Goal: Information Seeking & Learning: Learn about a topic

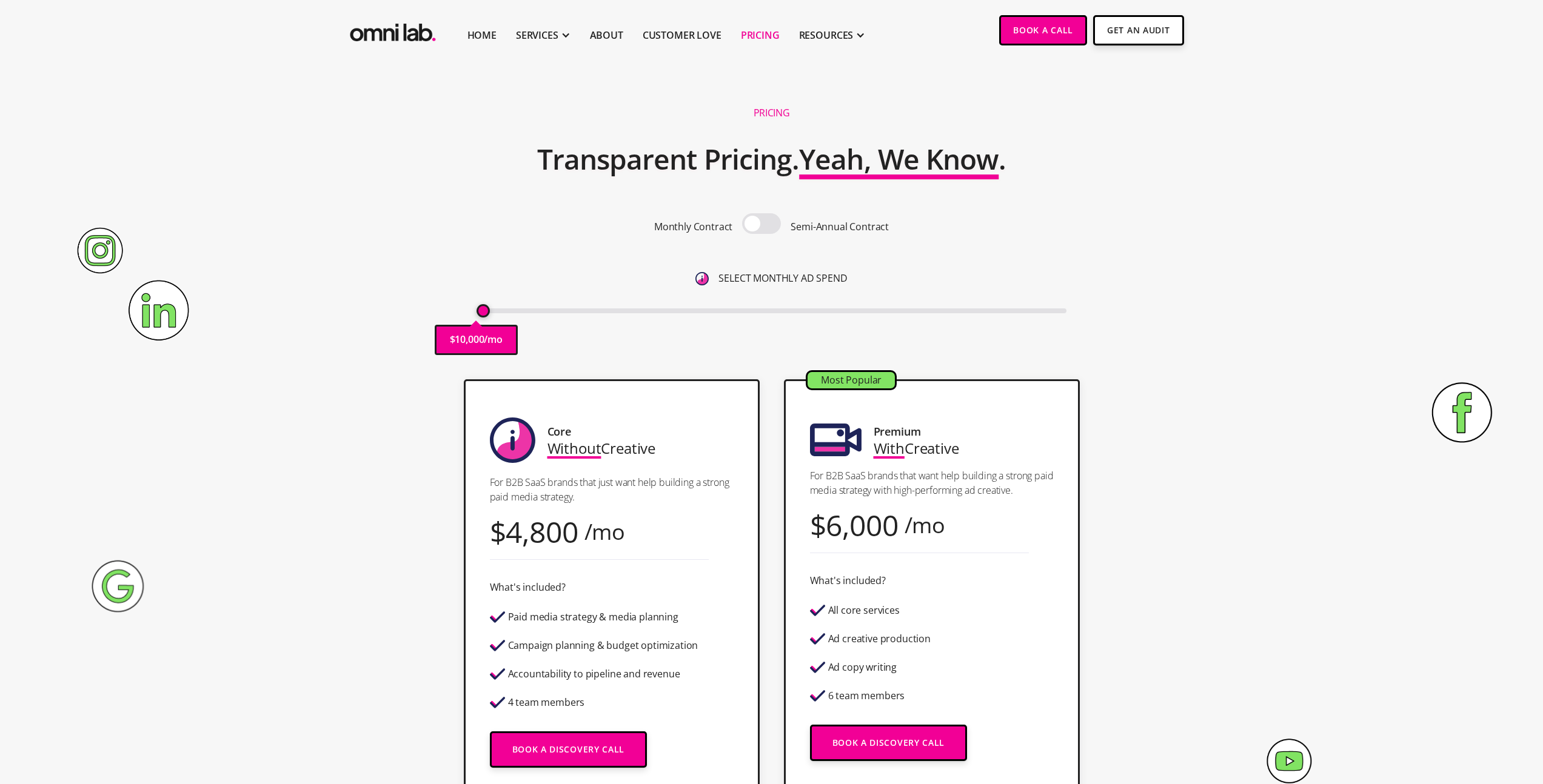
drag, startPoint x: 482, startPoint y: 307, endPoint x: 456, endPoint y: 314, distance: 26.9
click at [477, 313] on input "range" at bounding box center [772, 310] width 590 height 5
click at [770, 231] on span at bounding box center [761, 223] width 39 height 20
click at [762, 225] on input "checkbox" at bounding box center [762, 225] width 0 height 0
click at [762, 225] on span at bounding box center [761, 223] width 39 height 20
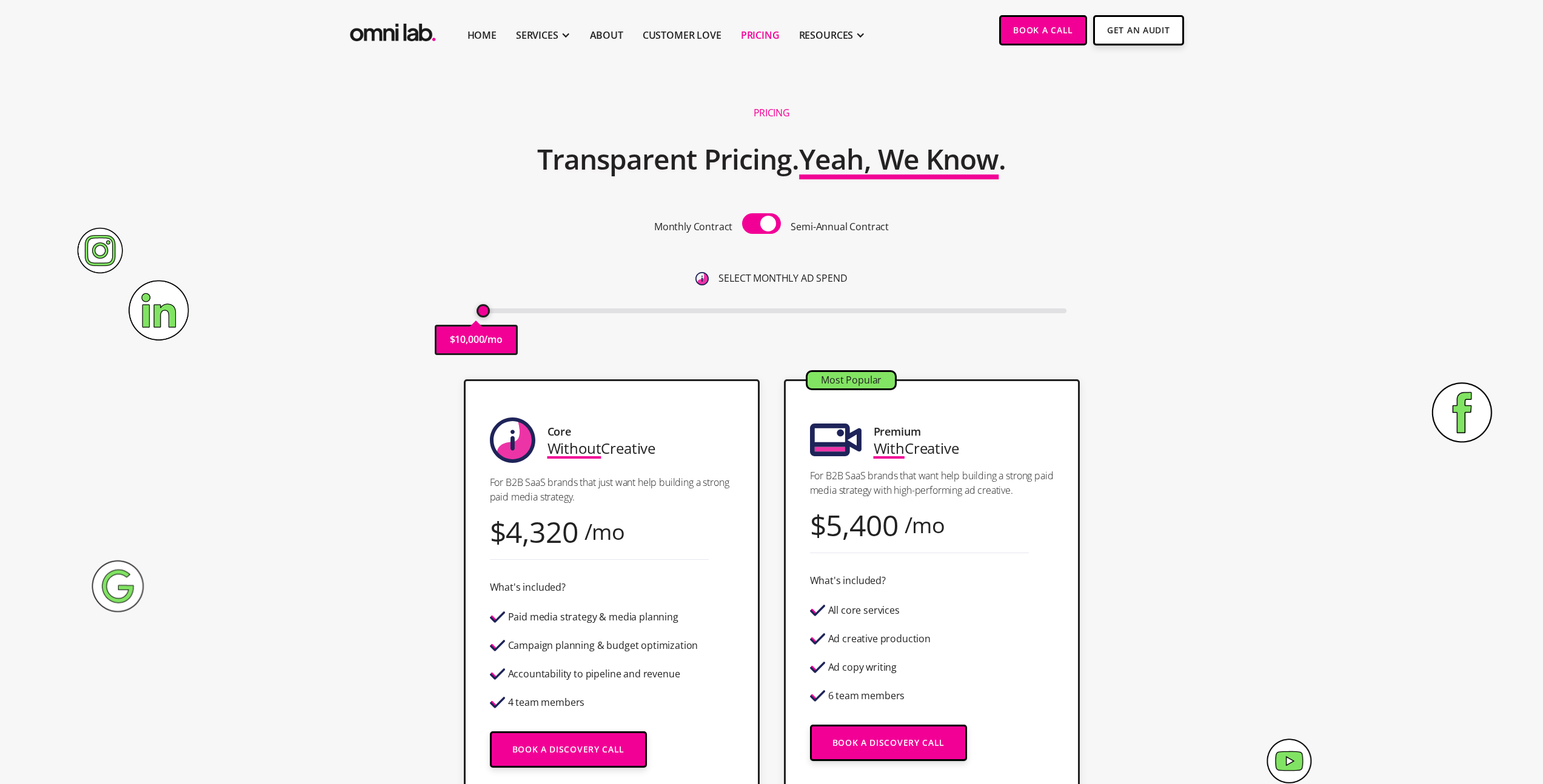
click at [762, 225] on input "checkbox" at bounding box center [762, 225] width 0 height 0
click at [762, 225] on span at bounding box center [761, 223] width 39 height 20
click at [762, 225] on input "checkbox" at bounding box center [762, 225] width 0 height 0
click at [765, 217] on span at bounding box center [761, 223] width 39 height 20
click at [762, 225] on input "checkbox" at bounding box center [762, 225] width 0 height 0
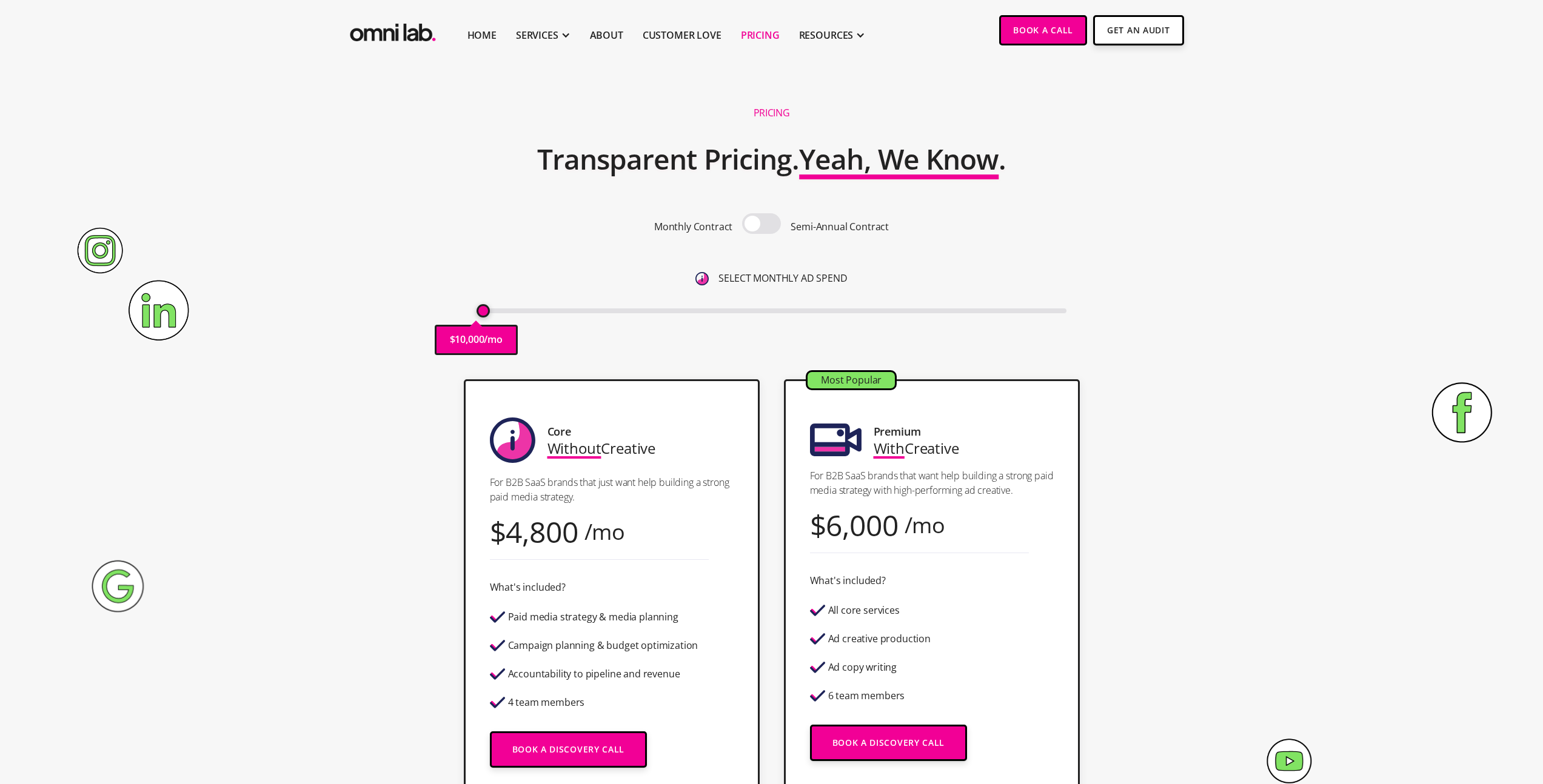
drag, startPoint x: 483, startPoint y: 313, endPoint x: 423, endPoint y: 312, distance: 60.0
click at [477, 312] on input "range" at bounding box center [772, 310] width 590 height 5
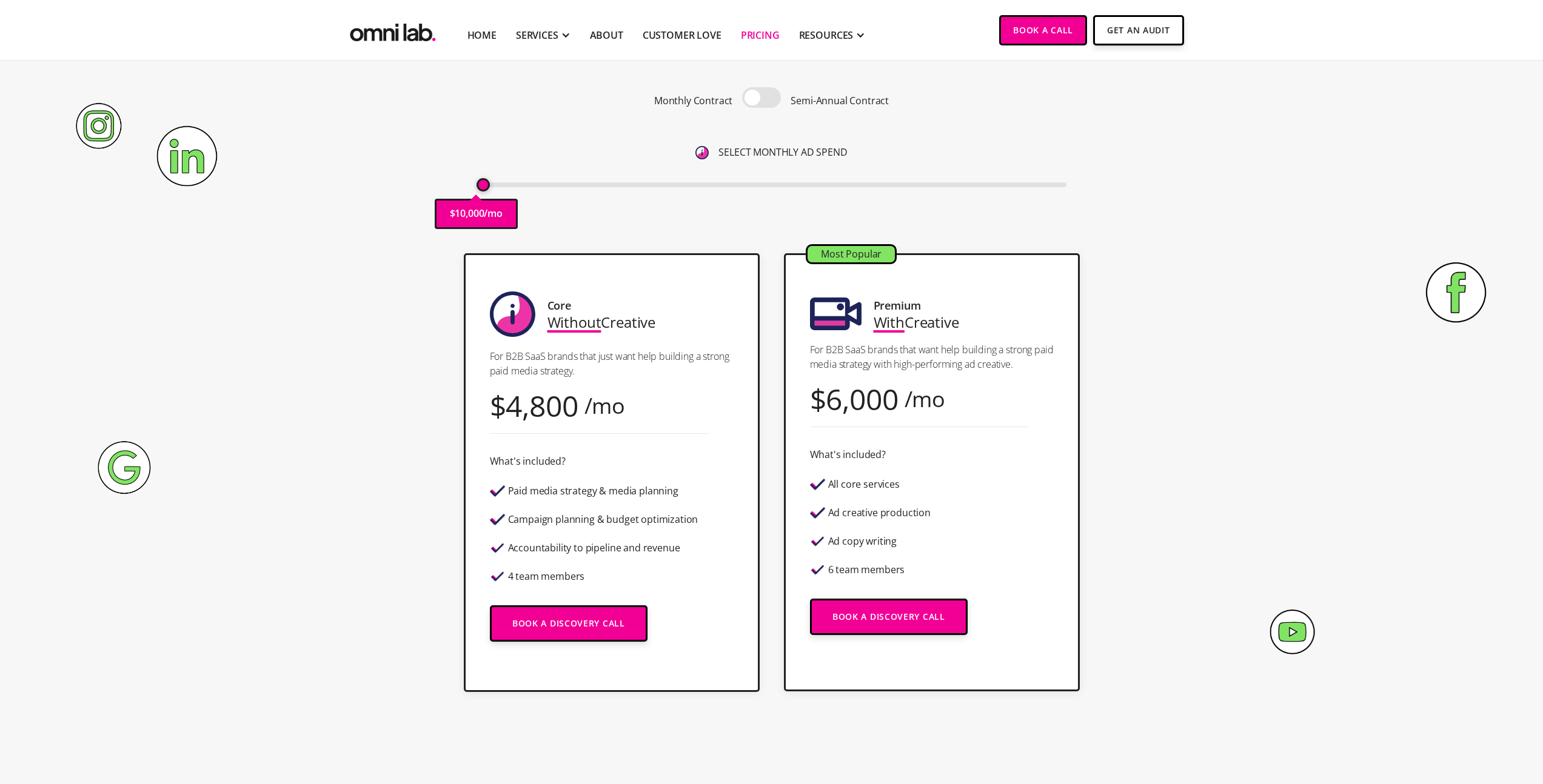
scroll to position [64, 0]
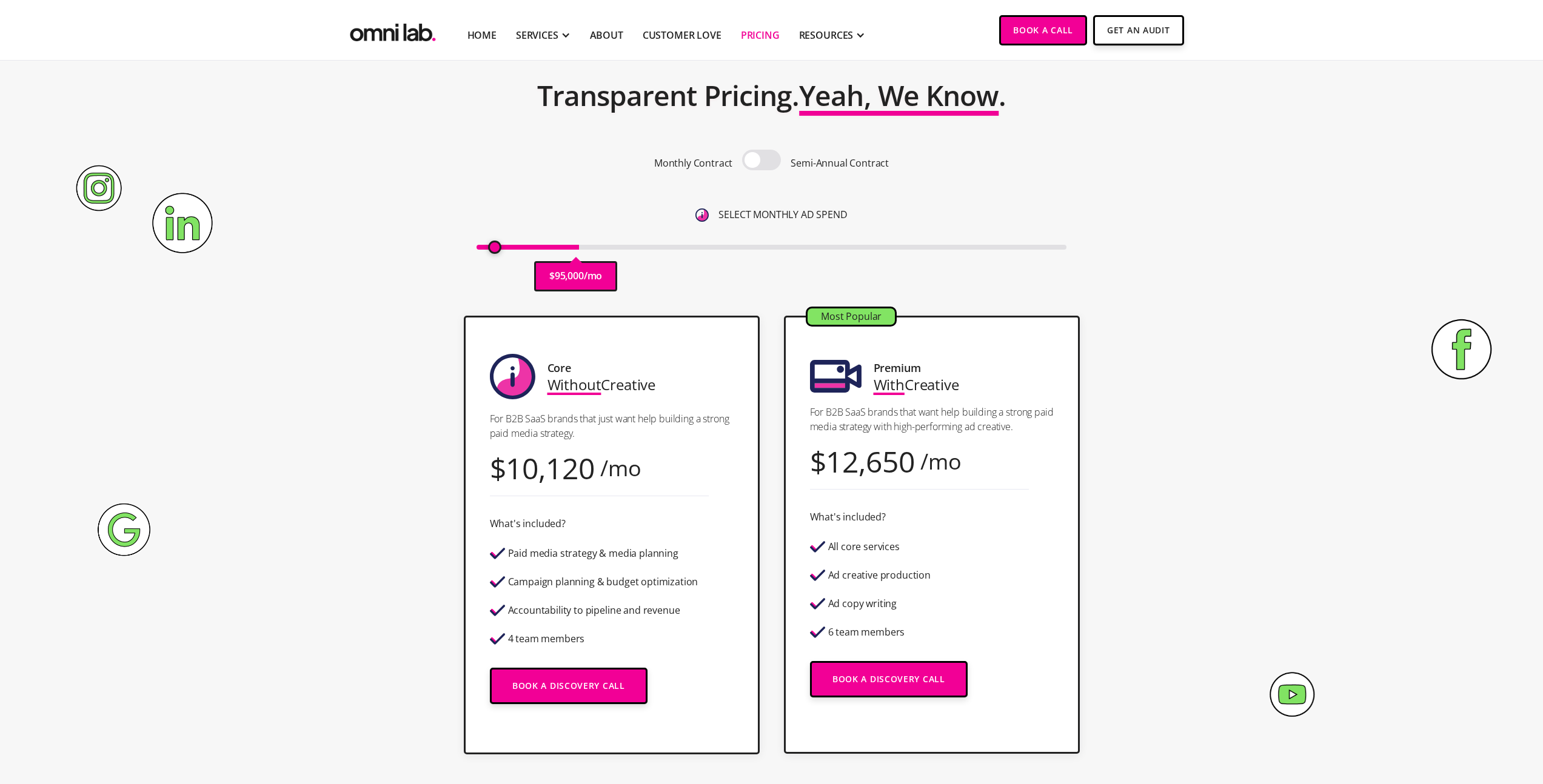
type input "10000"
drag, startPoint x: 488, startPoint y: 250, endPoint x: 400, endPoint y: 250, distance: 88.0
click at [477, 250] on input "range" at bounding box center [772, 247] width 590 height 5
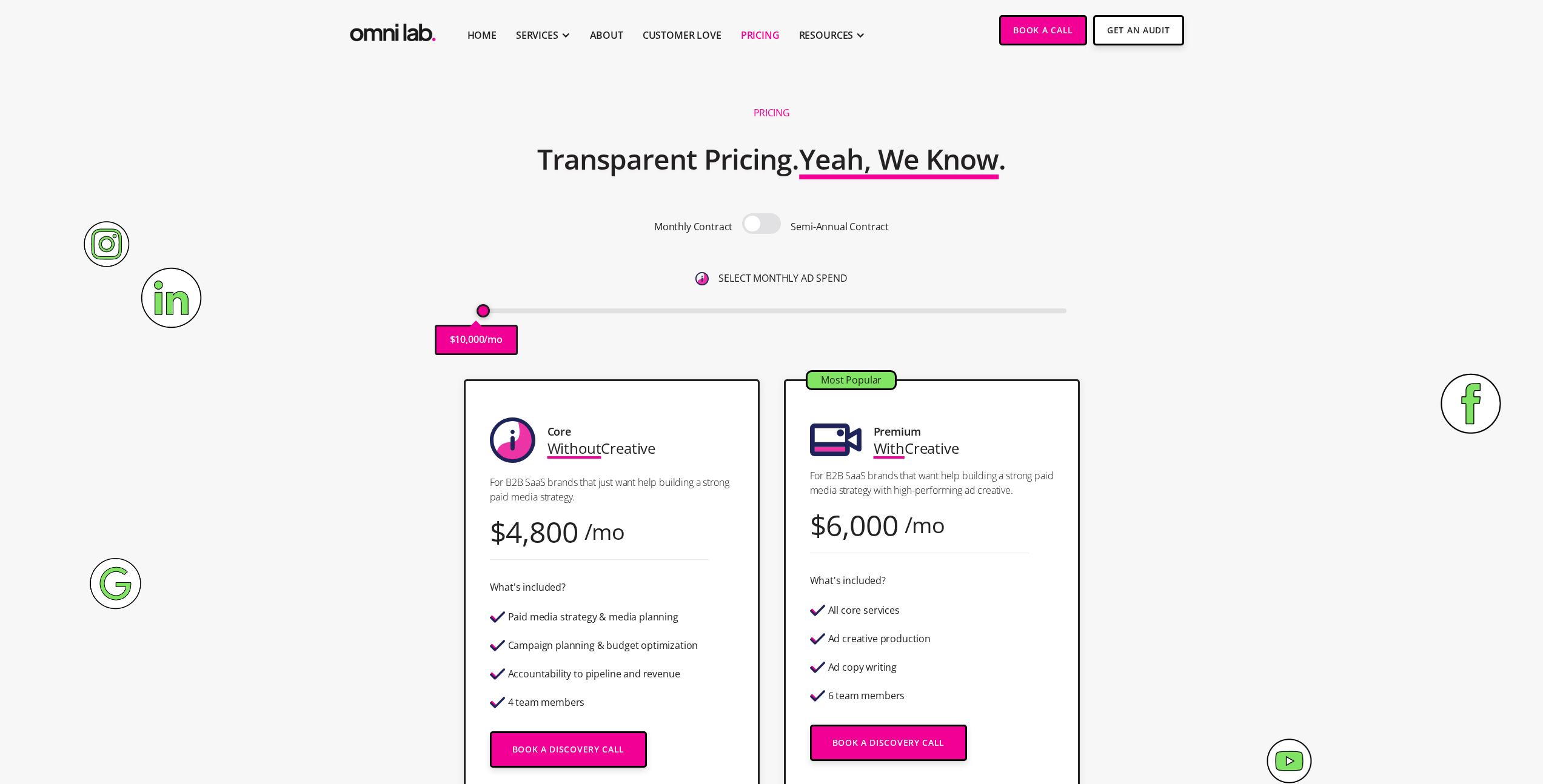
drag, startPoint x: 759, startPoint y: 225, endPoint x: 790, endPoint y: 223, distance: 31.1
click at [790, 223] on div "Monthly Contract Semi-Annual Contract" at bounding box center [772, 226] width 590 height 26
click at [779, 222] on span at bounding box center [761, 223] width 39 height 20
click at [762, 225] on input "checkbox" at bounding box center [762, 225] width 0 height 0
click at [778, 221] on span at bounding box center [761, 223] width 39 height 20
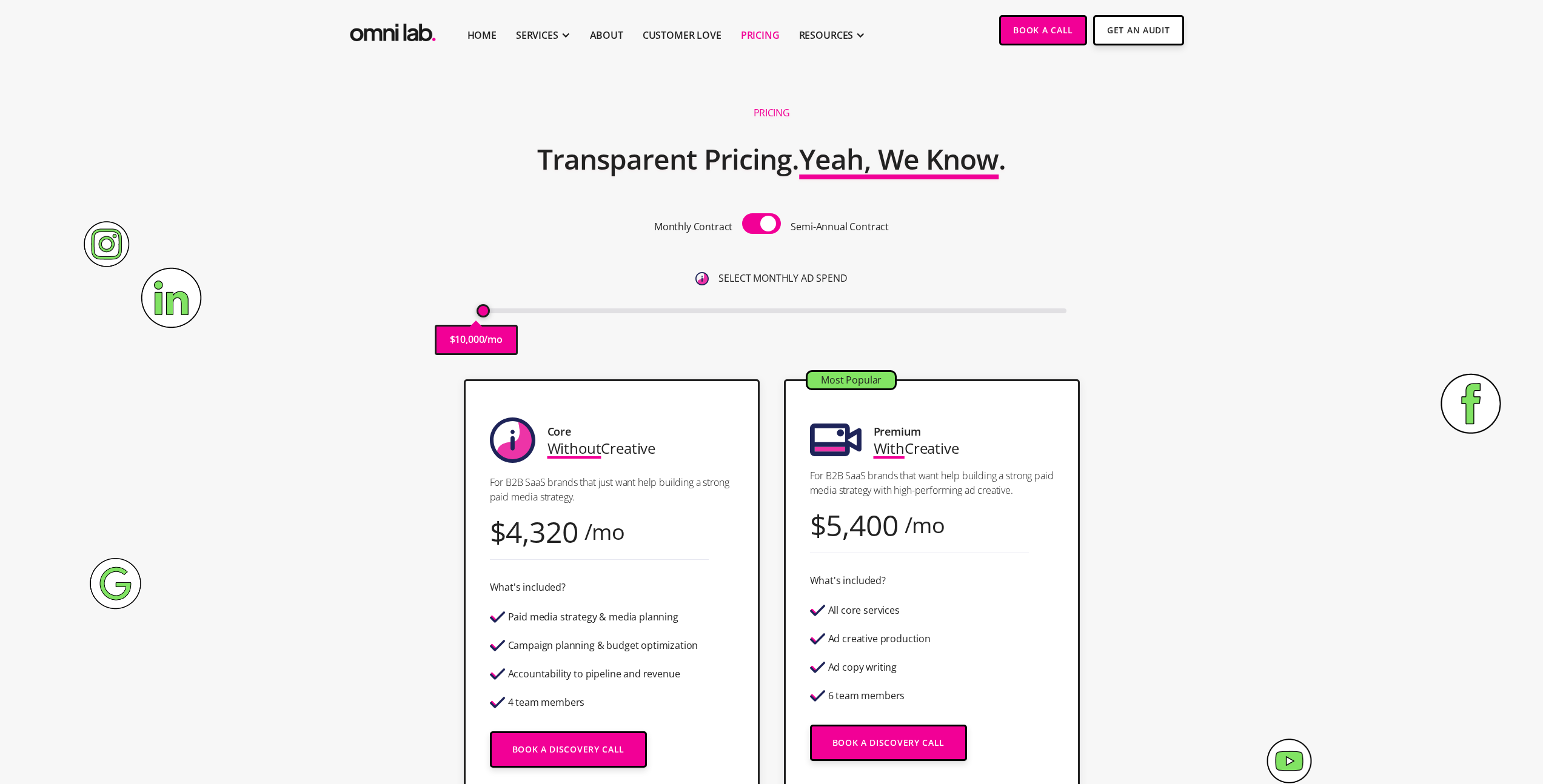
click at [762, 225] on input "checkbox" at bounding box center [762, 225] width 0 height 0
